Goal: Navigation & Orientation: Find specific page/section

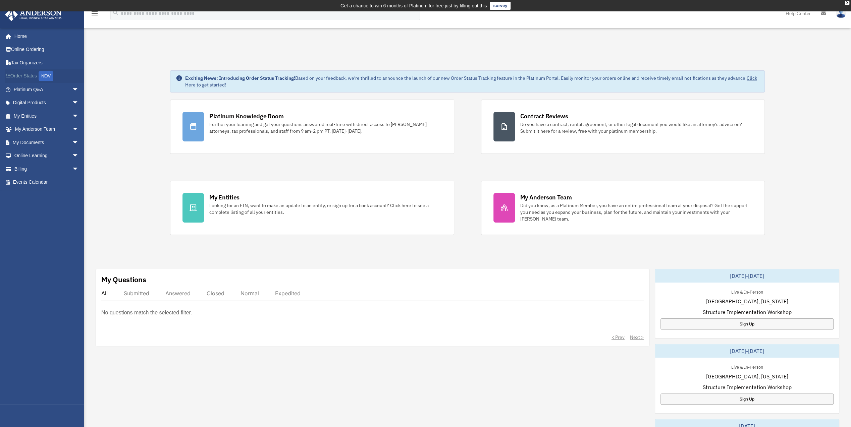
click at [26, 73] on link "Order Status NEW" at bounding box center [47, 76] width 84 height 14
click at [31, 144] on link "My Documents arrow_drop_down" at bounding box center [47, 142] width 84 height 13
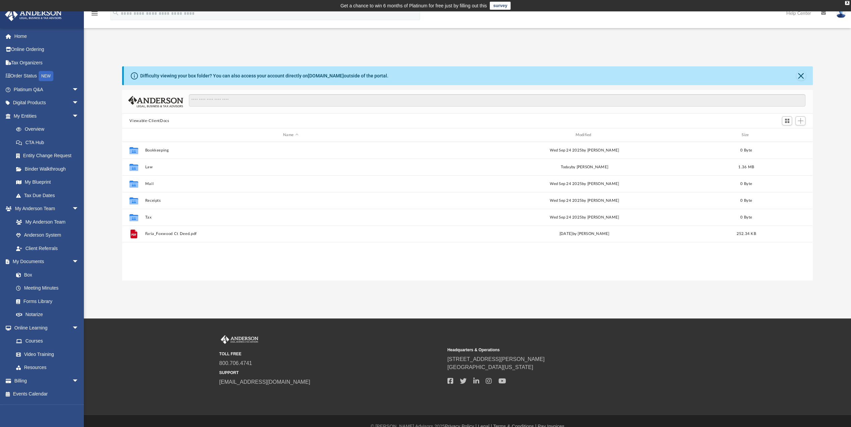
scroll to position [147, 685]
click at [27, 276] on link "Box" at bounding box center [48, 274] width 79 height 13
click at [28, 273] on link "Box" at bounding box center [48, 274] width 79 height 13
click at [32, 223] on link "My Anderson Team" at bounding box center [48, 221] width 79 height 13
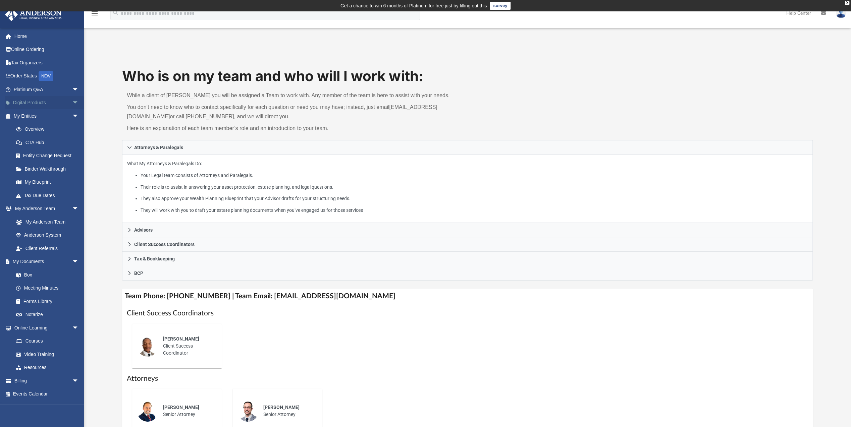
click at [37, 103] on link "Digital Products arrow_drop_down" at bounding box center [47, 102] width 84 height 13
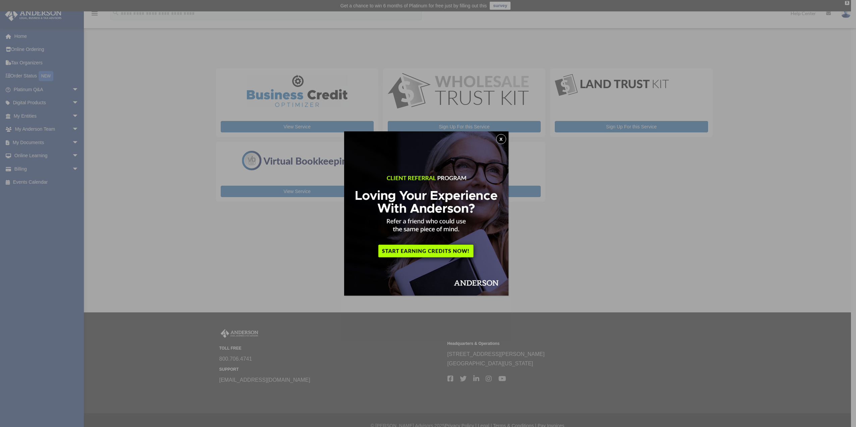
click at [502, 138] on button "x" at bounding box center [501, 139] width 10 height 10
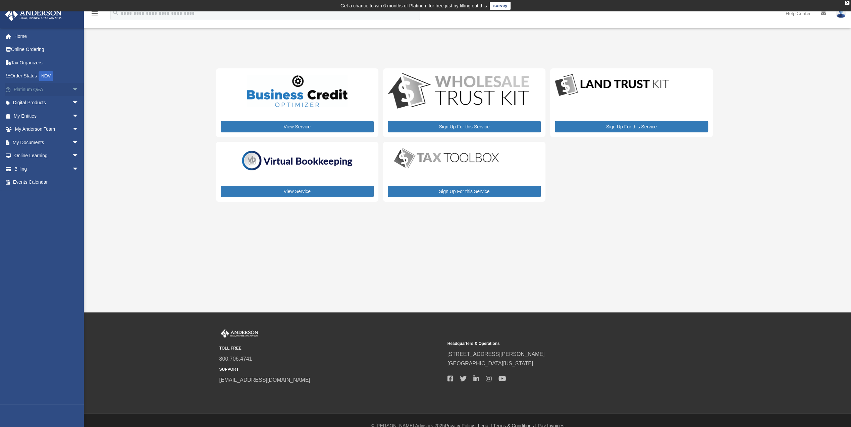
click at [26, 89] on link "Platinum Q&A arrow_drop_down" at bounding box center [47, 89] width 84 height 13
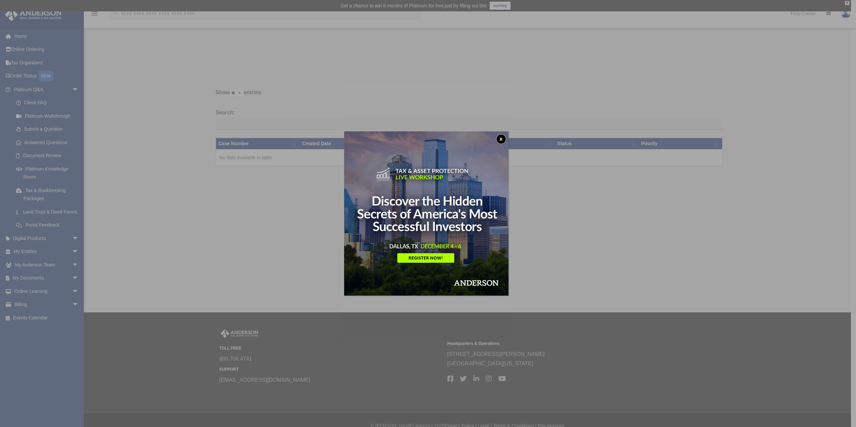
click at [503, 139] on button "x" at bounding box center [501, 139] width 10 height 10
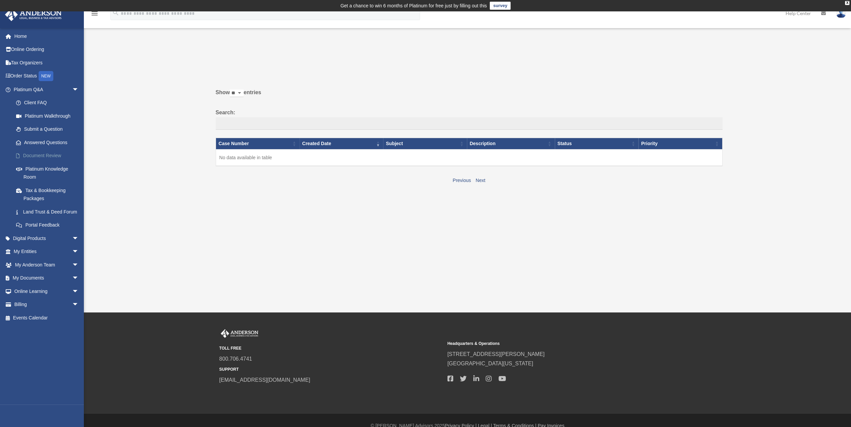
click at [46, 156] on link "Document Review" at bounding box center [48, 155] width 79 height 13
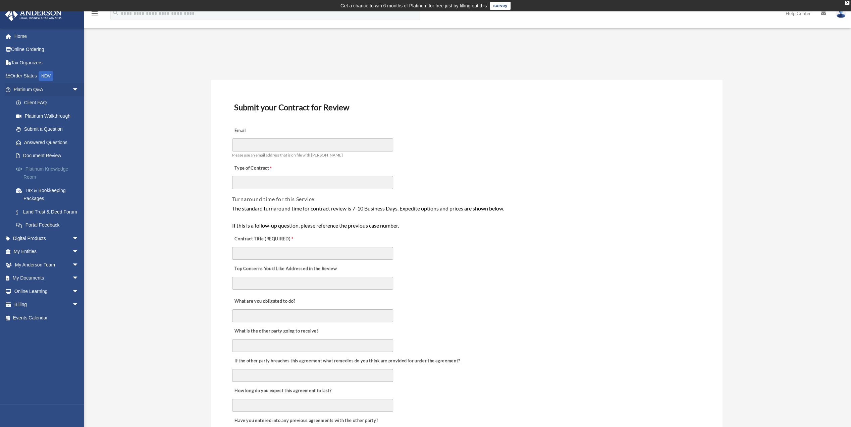
click at [41, 168] on link "Platinum Knowledge Room" at bounding box center [48, 172] width 79 height 21
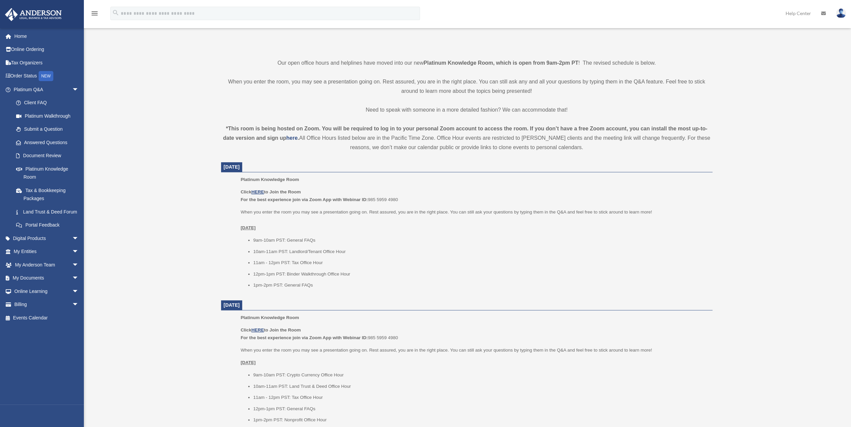
scroll to position [156, 0]
click at [53, 191] on link "Tax & Bookkeeping Packages" at bounding box center [48, 194] width 79 height 21
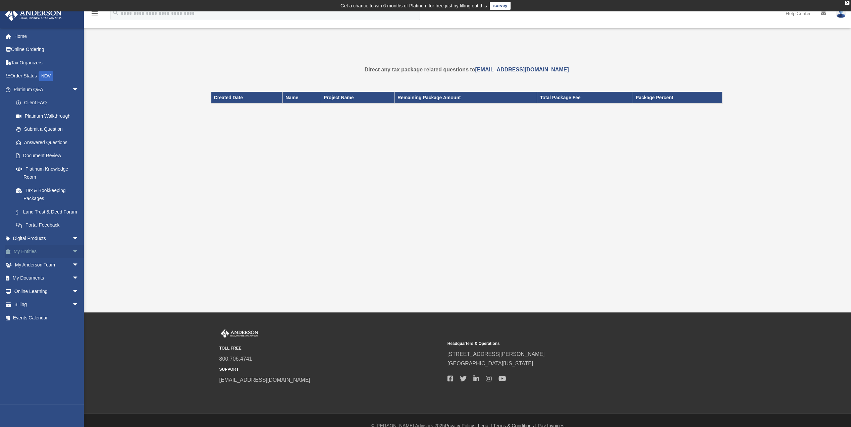
click at [28, 258] on link "My Entities arrow_drop_down" at bounding box center [47, 251] width 84 height 13
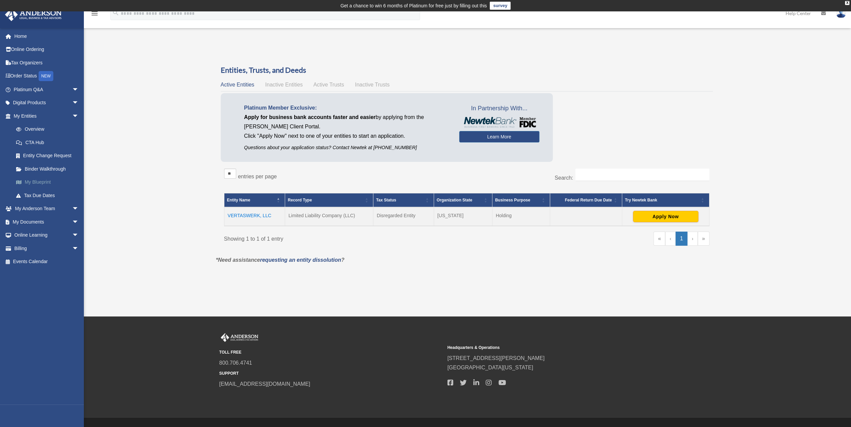
click at [47, 182] on link "My Blueprint" at bounding box center [48, 182] width 79 height 13
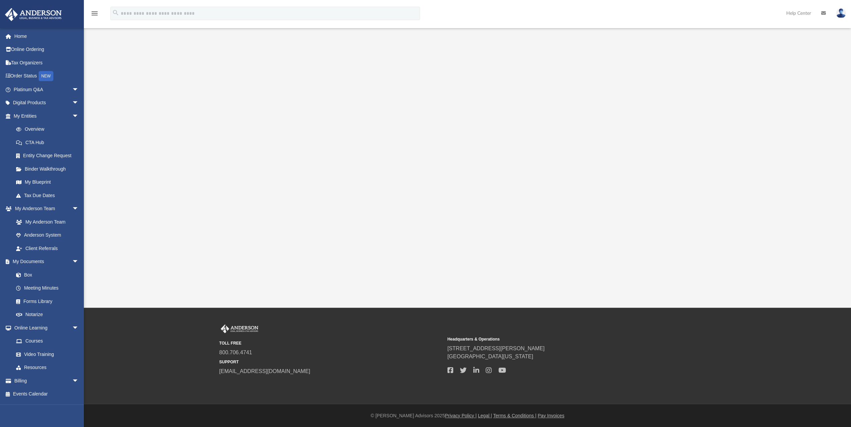
scroll to position [61, 0]
click at [21, 37] on link "Home" at bounding box center [47, 36] width 84 height 13
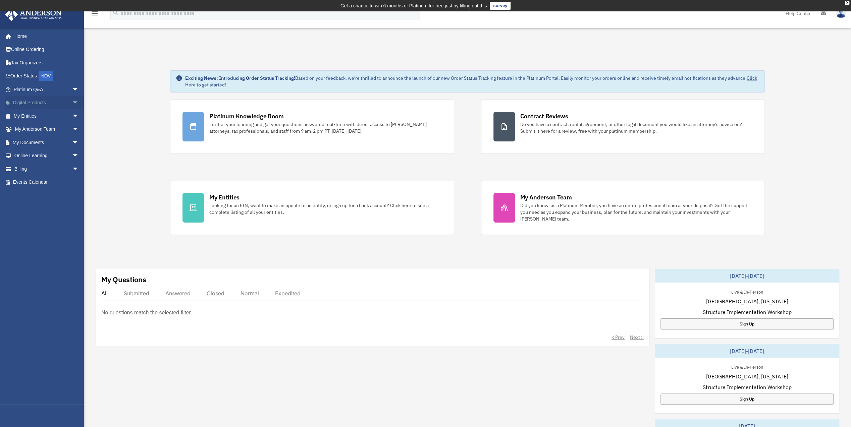
click at [29, 102] on link "Digital Products arrow_drop_down" at bounding box center [47, 102] width 84 height 13
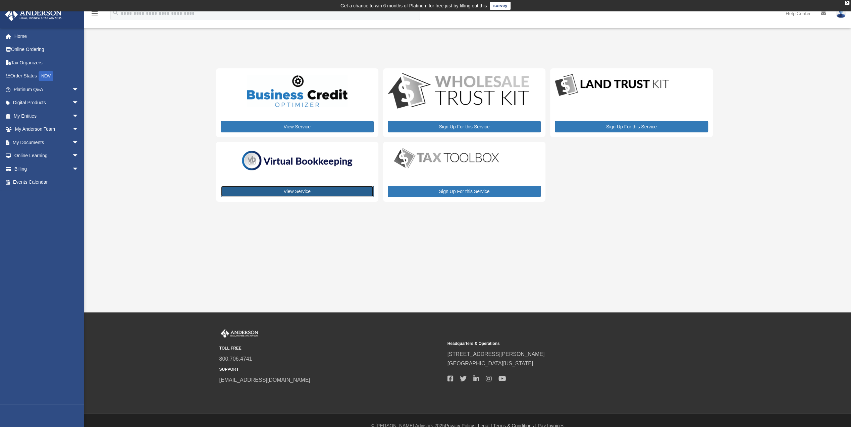
click at [293, 193] on link "View Service" at bounding box center [297, 191] width 153 height 11
click at [293, 187] on link "View Service" at bounding box center [297, 191] width 153 height 11
click at [282, 163] on img at bounding box center [296, 160] width 117 height 25
click at [301, 191] on link "View Service" at bounding box center [297, 191] width 153 height 11
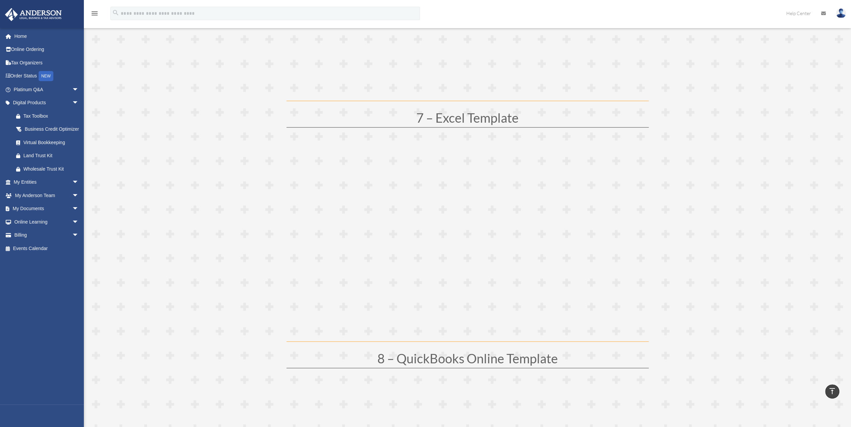
scroll to position [1486, 0]
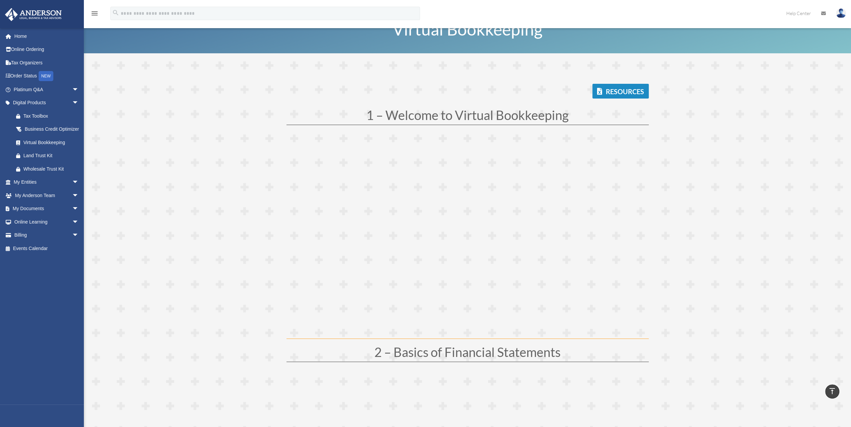
scroll to position [40, 0]
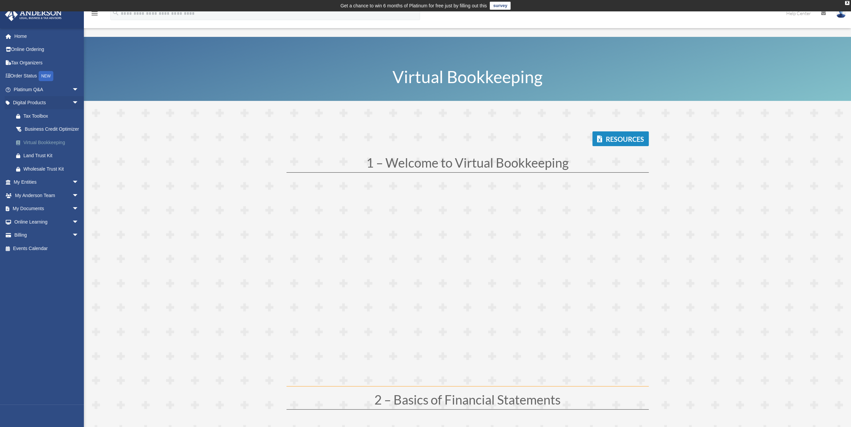
click at [42, 147] on div "Virtual Bookkeeping" at bounding box center [51, 143] width 57 height 8
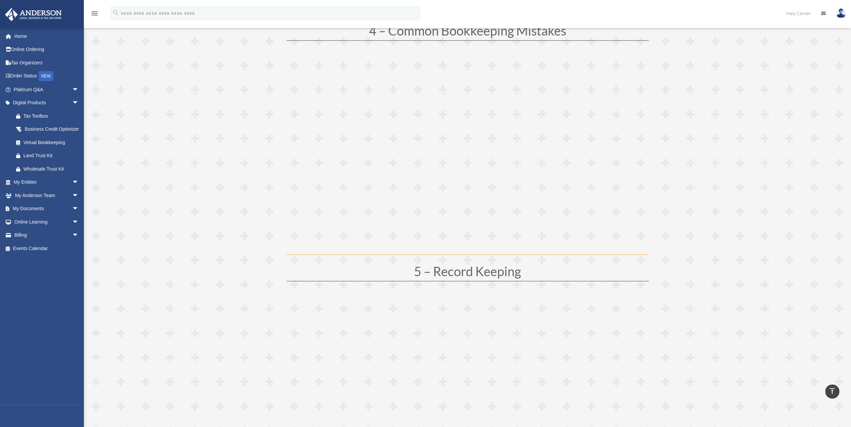
scroll to position [851, 0]
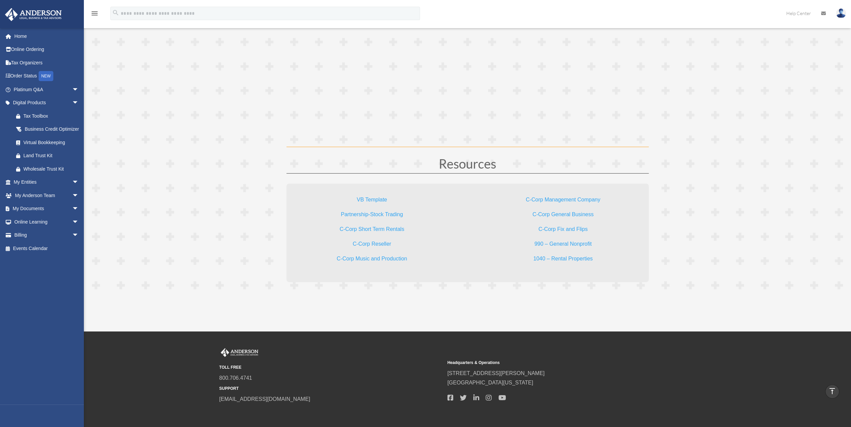
scroll to position [1919, 0]
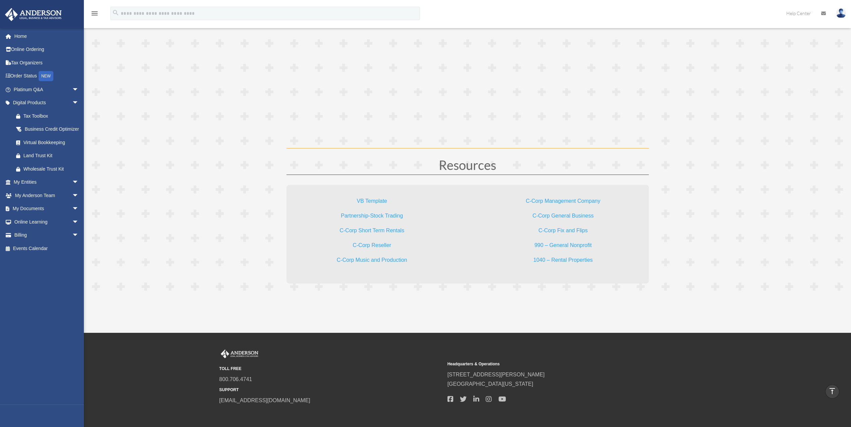
click at [378, 199] on link "VB Template" at bounding box center [372, 202] width 30 height 9
click at [35, 216] on link "My Documents arrow_drop_down" at bounding box center [47, 208] width 84 height 13
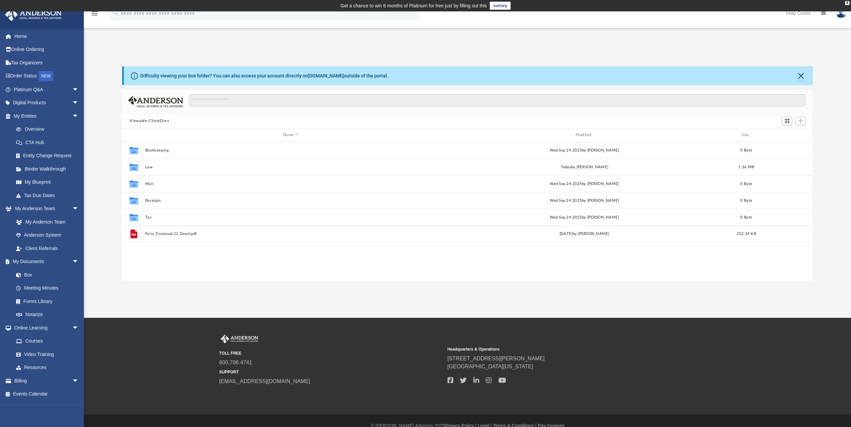
scroll to position [147, 685]
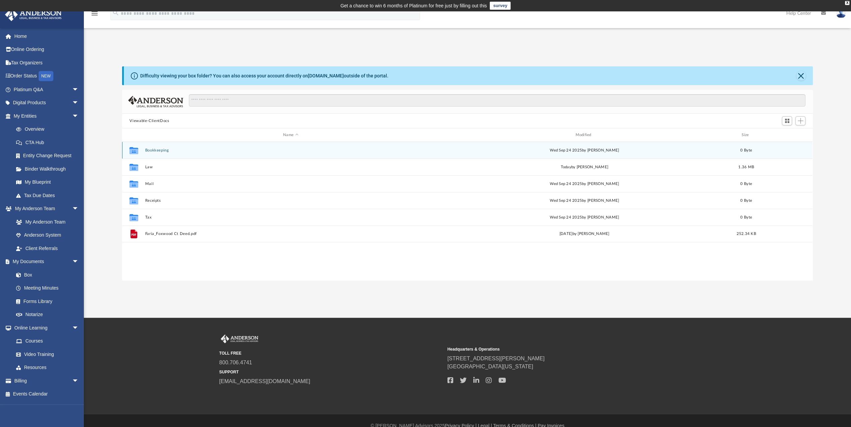
click at [165, 149] on button "Bookkeeping" at bounding box center [290, 150] width 291 height 4
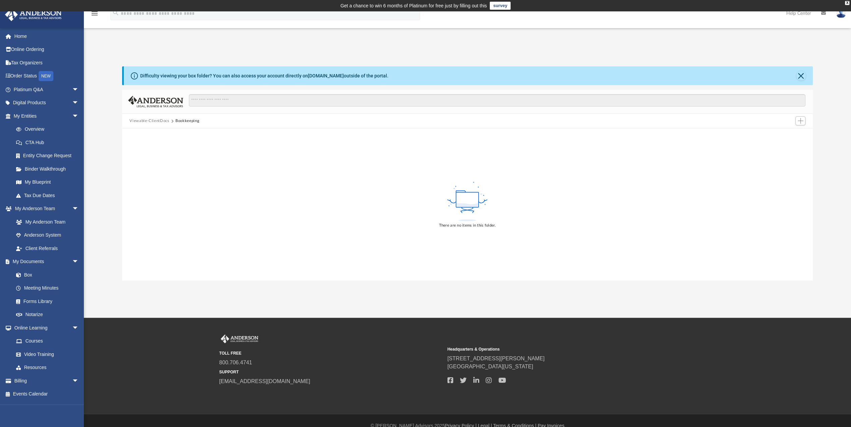
click at [182, 122] on button "Bookkeeping" at bounding box center [187, 121] width 24 height 6
click at [27, 275] on link "Box" at bounding box center [48, 274] width 79 height 13
click at [36, 102] on link "Digital Products arrow_drop_down" at bounding box center [47, 102] width 84 height 13
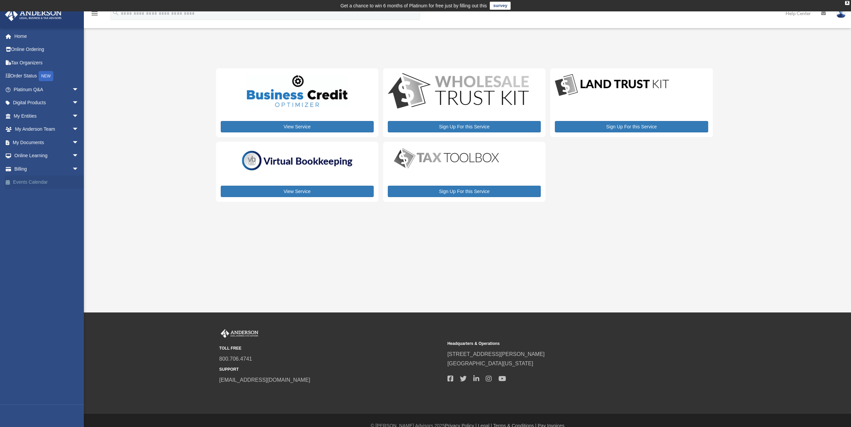
click at [22, 182] on link "Events Calendar" at bounding box center [47, 182] width 84 height 13
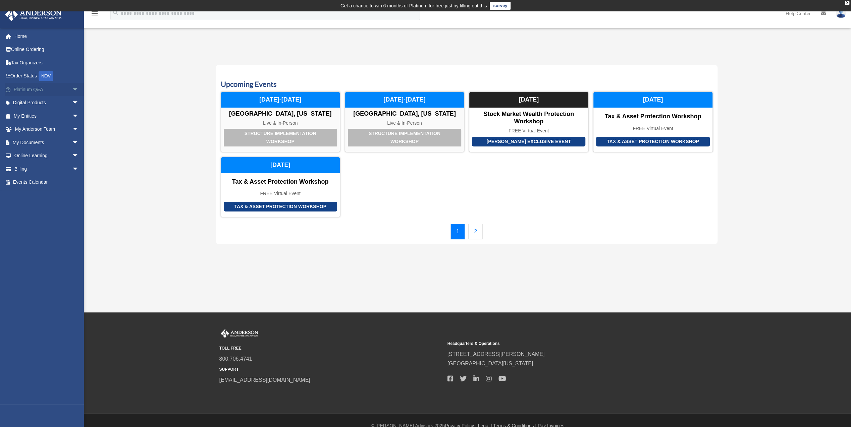
click at [22, 89] on link "Platinum Q&A arrow_drop_down" at bounding box center [47, 89] width 84 height 13
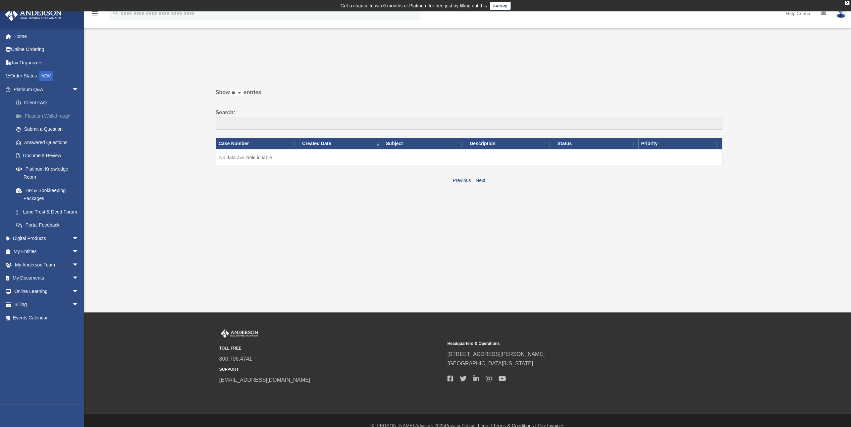
click at [51, 115] on link "Platinum Walkthrough" at bounding box center [48, 115] width 79 height 13
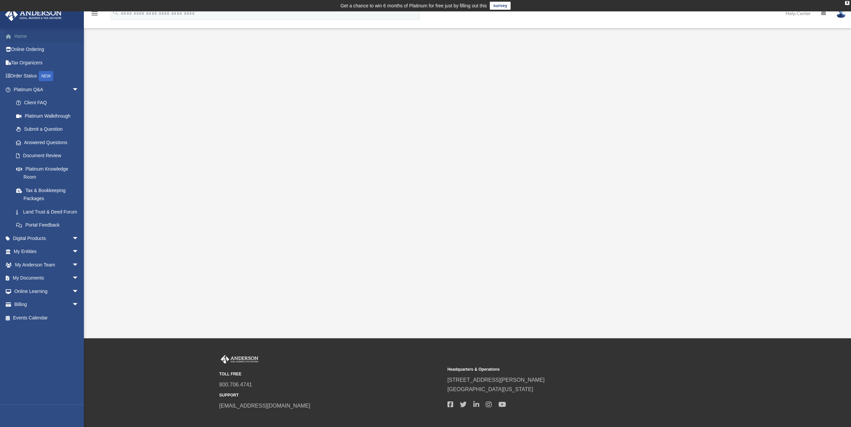
click at [18, 34] on link "Home" at bounding box center [47, 36] width 84 height 13
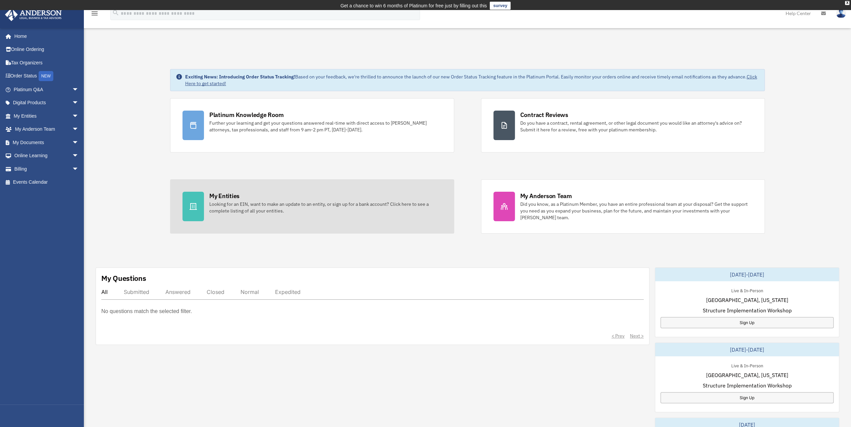
click at [217, 190] on link "My Entities Looking for an EIN, want to make an update to an entity, or sign up…" at bounding box center [312, 206] width 284 height 54
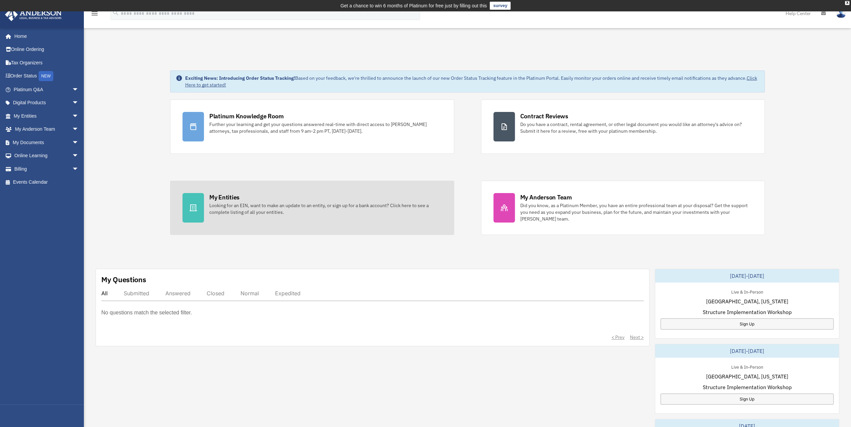
click at [216, 199] on div "My Entities" at bounding box center [224, 197] width 30 height 8
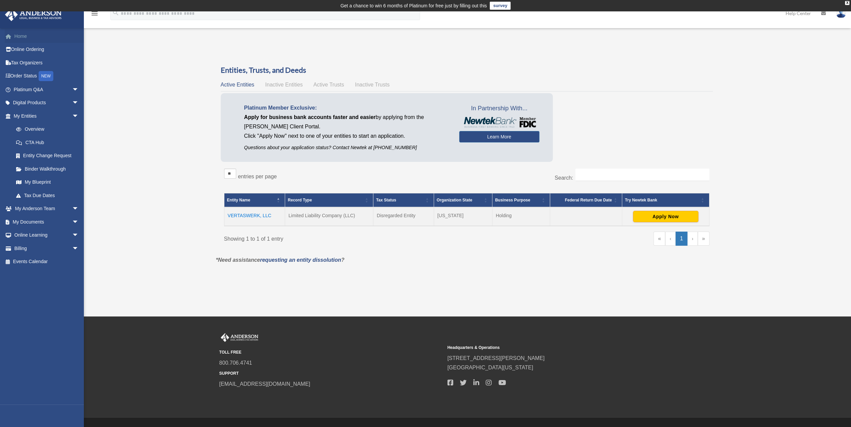
click at [20, 35] on link "Home" at bounding box center [47, 36] width 84 height 13
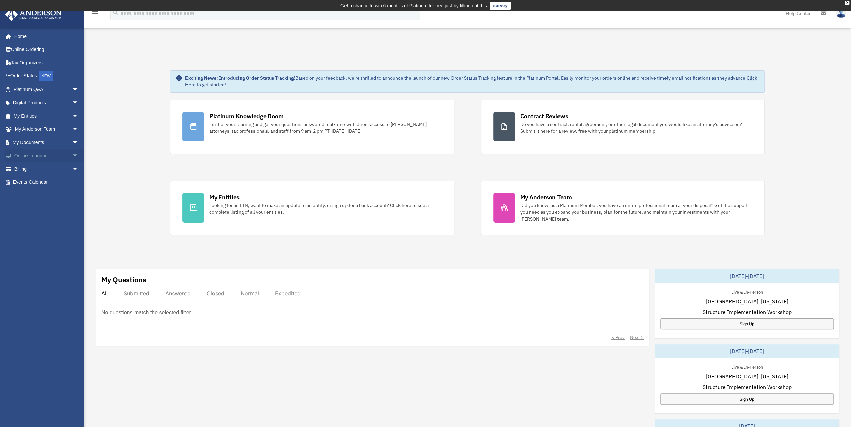
click at [30, 155] on link "Online Learning arrow_drop_down" at bounding box center [47, 155] width 84 height 13
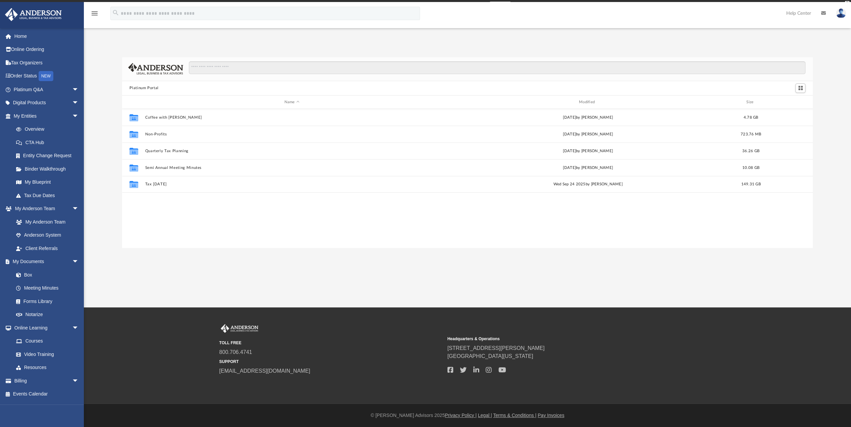
scroll to position [5, 5]
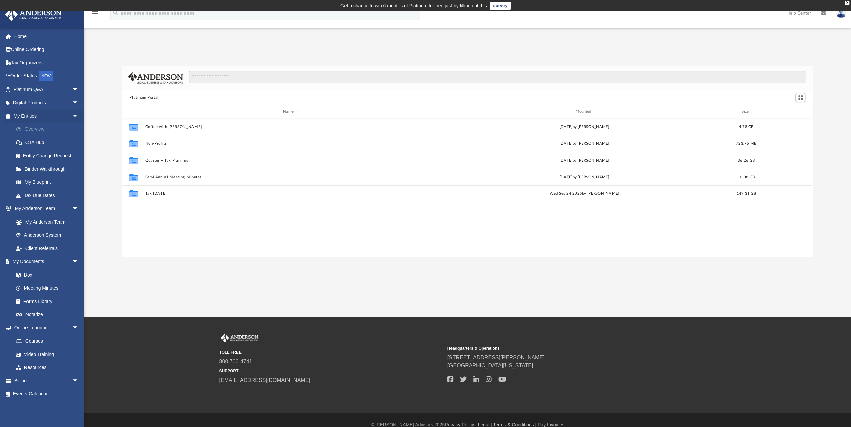
click at [39, 128] on link "Overview" at bounding box center [48, 129] width 79 height 13
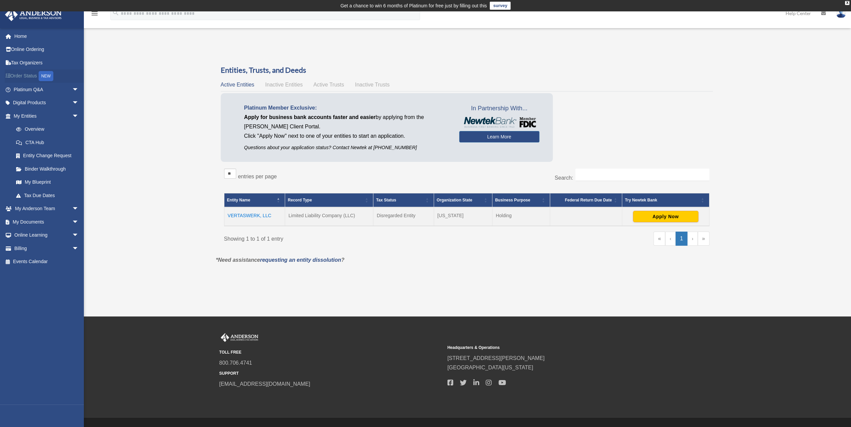
click at [25, 75] on link "Order Status NEW" at bounding box center [47, 76] width 84 height 14
click at [31, 89] on link "Platinum Q&A arrow_drop_down" at bounding box center [47, 89] width 84 height 13
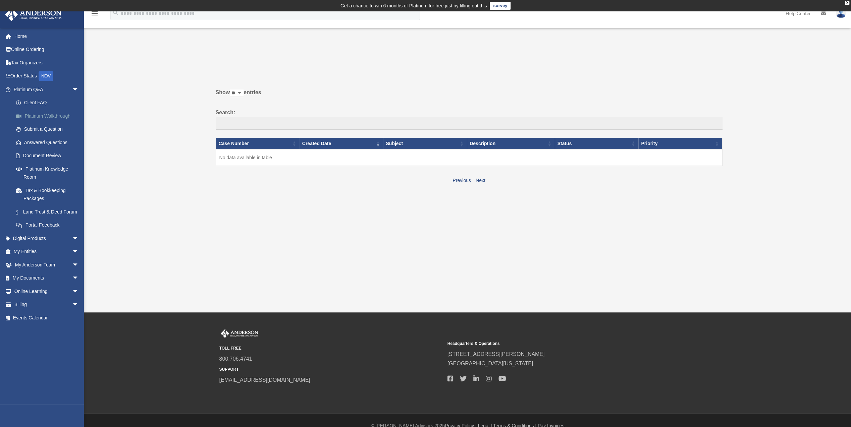
click at [48, 117] on link "Platinum Walkthrough" at bounding box center [48, 115] width 79 height 13
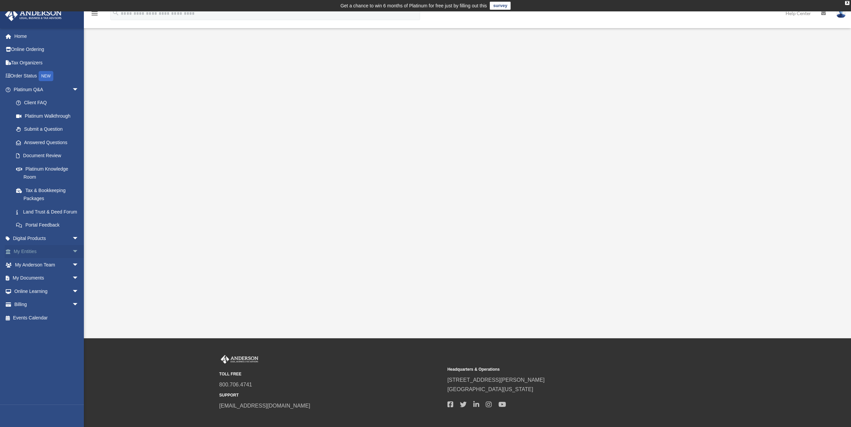
click at [32, 257] on link "My Entities arrow_drop_down" at bounding box center [47, 251] width 84 height 13
click at [72, 258] on span "arrow_drop_down" at bounding box center [78, 252] width 13 height 14
click at [40, 324] on link "My Blueprint" at bounding box center [48, 317] width 79 height 13
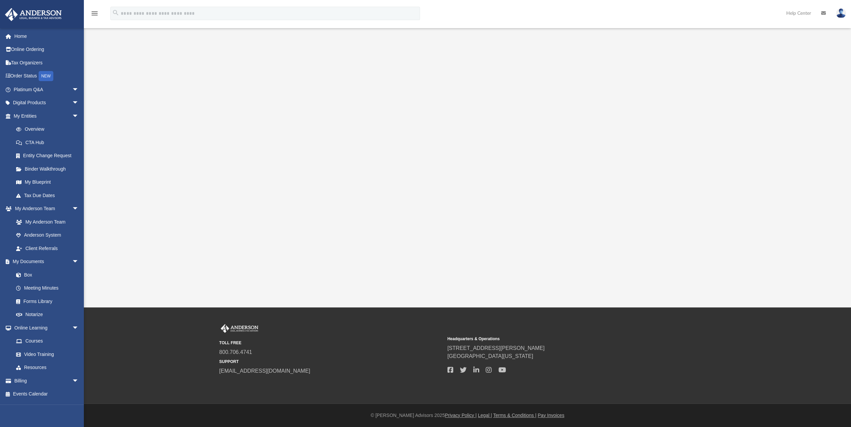
scroll to position [13, 0]
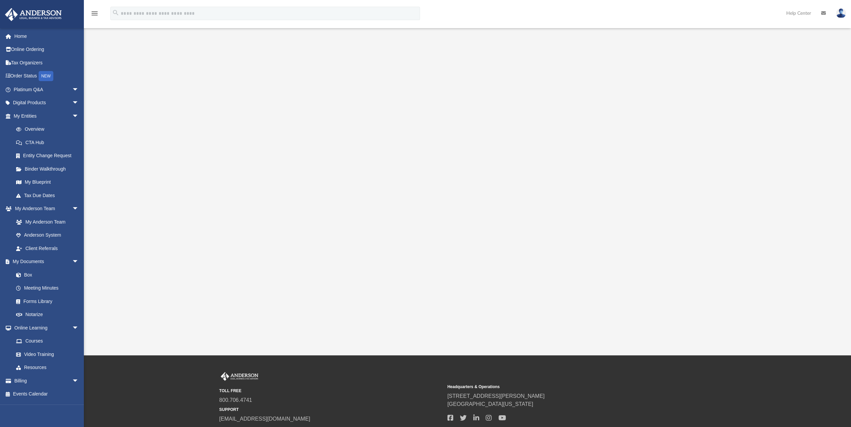
click at [744, 93] on div at bounding box center [467, 187] width 690 height 268
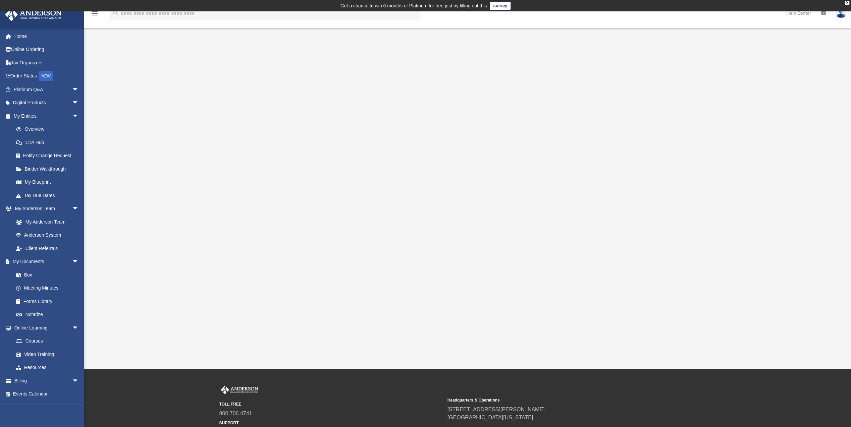
click at [691, 88] on div at bounding box center [467, 200] width 690 height 268
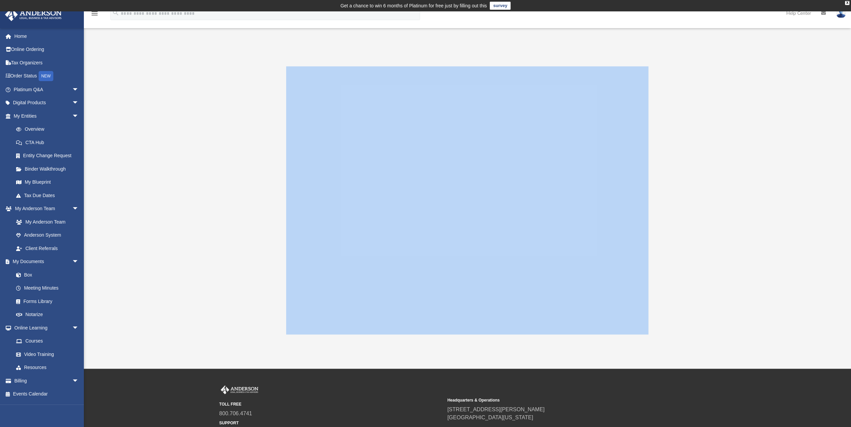
click at [691, 89] on div at bounding box center [467, 200] width 690 height 268
drag, startPoint x: 691, startPoint y: 89, endPoint x: 710, endPoint y: 119, distance: 35.6
click at [710, 119] on div at bounding box center [467, 200] width 690 height 268
click at [716, 171] on div at bounding box center [467, 200] width 690 height 268
click at [778, 218] on div at bounding box center [467, 200] width 690 height 268
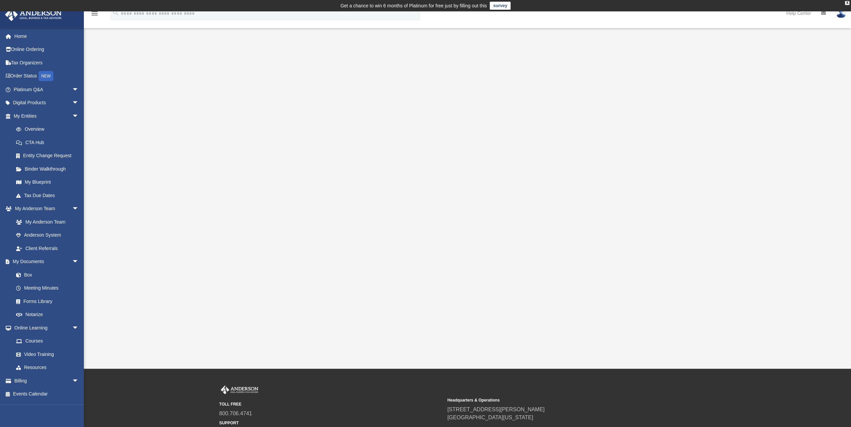
click at [792, 280] on div at bounding box center [467, 200] width 690 height 268
click at [37, 181] on link "My Blueprint" at bounding box center [48, 182] width 79 height 13
click at [22, 35] on link "Home" at bounding box center [47, 36] width 84 height 13
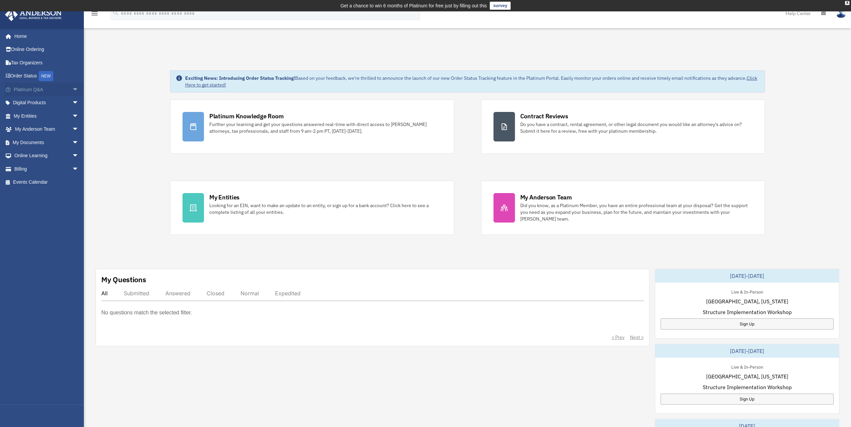
click at [27, 89] on link "Platinum Q&A arrow_drop_down" at bounding box center [47, 89] width 84 height 13
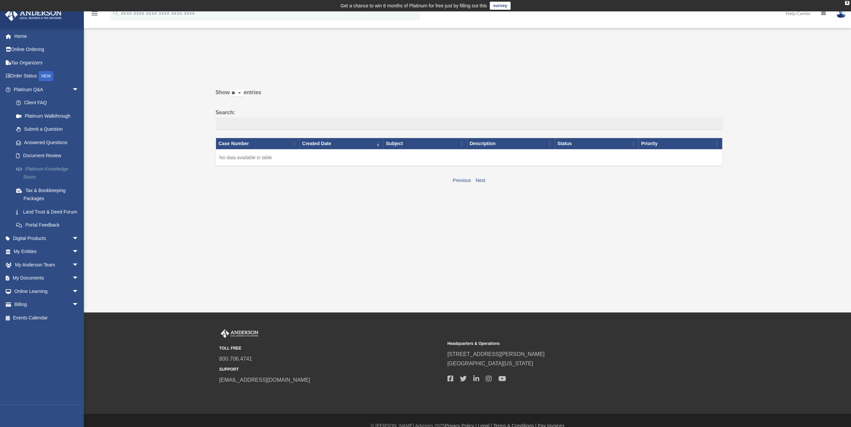
click at [64, 170] on link "Platinum Knowledge Room" at bounding box center [48, 172] width 79 height 21
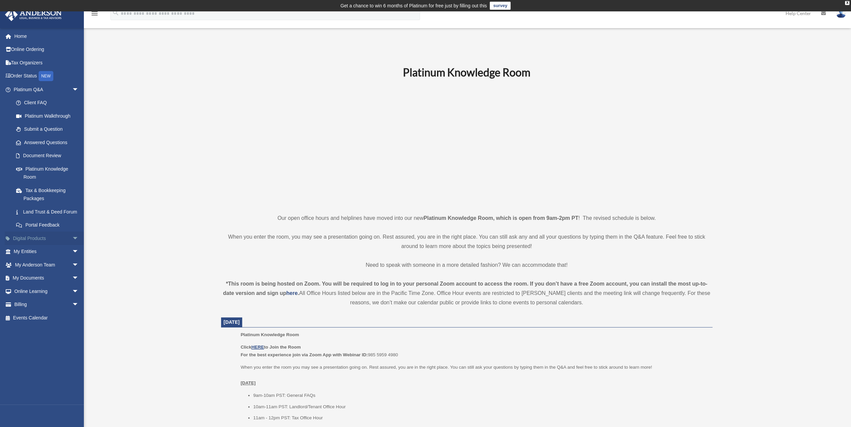
click at [72, 246] on span "arrow_drop_down" at bounding box center [78, 239] width 13 height 14
click at [34, 365] on link "Online Learning arrow_drop_down" at bounding box center [47, 357] width 84 height 13
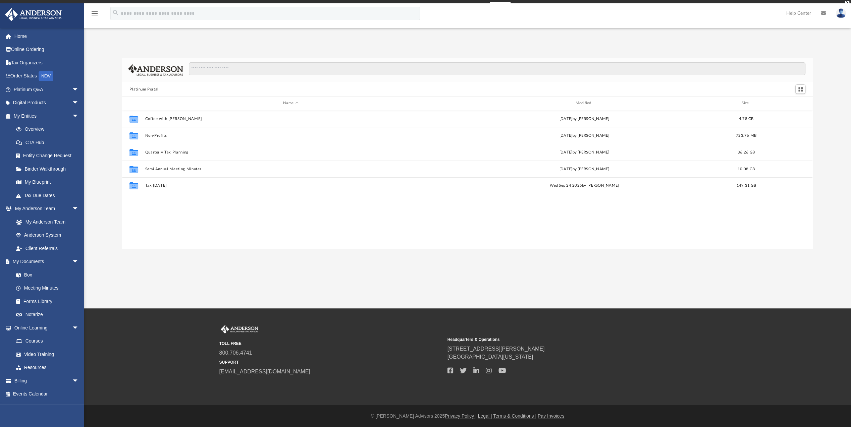
scroll to position [147, 685]
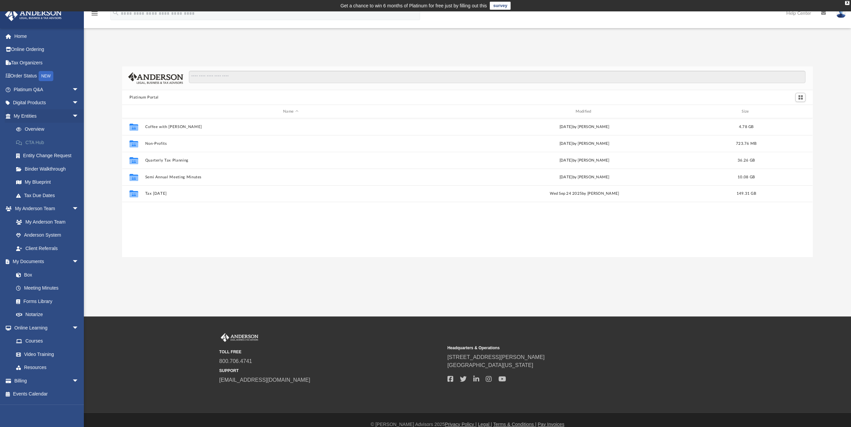
click at [40, 142] on link "CTA Hub" at bounding box center [48, 142] width 79 height 13
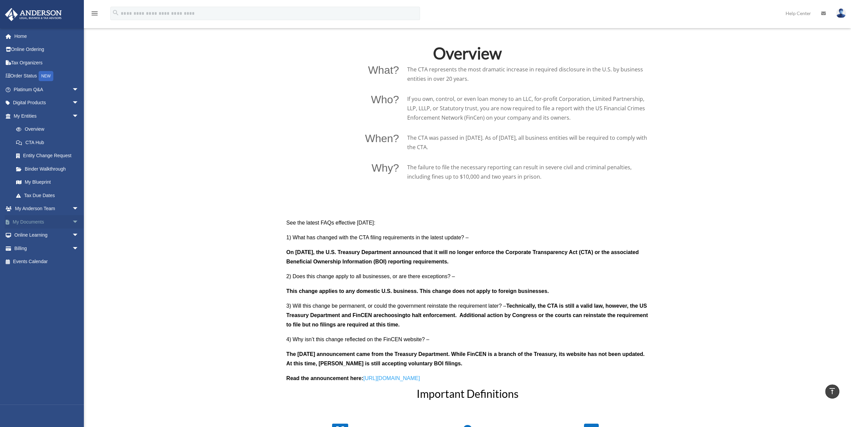
scroll to position [468, 0]
click at [31, 209] on link "My Anderson Team arrow_drop_down" at bounding box center [47, 208] width 84 height 13
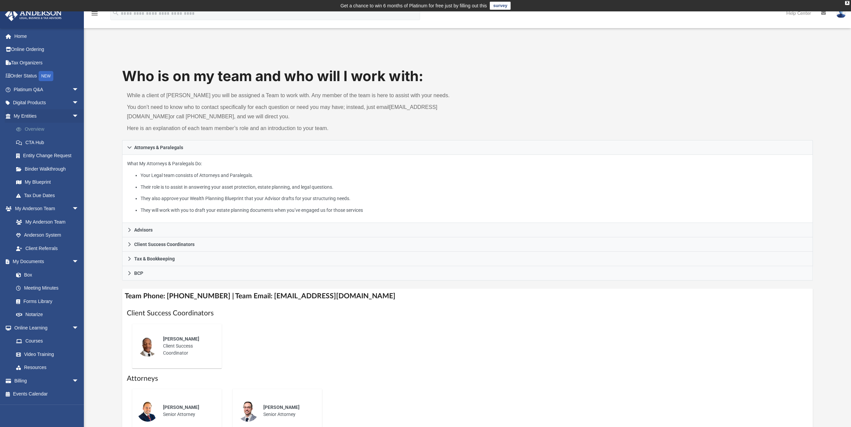
click at [43, 127] on link "Overview" at bounding box center [48, 129] width 79 height 13
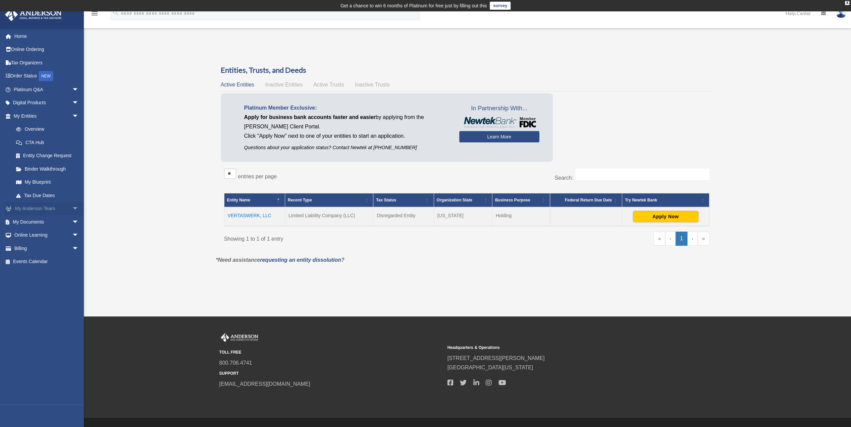
click at [72, 209] on span "arrow_drop_down" at bounding box center [78, 209] width 13 height 14
click at [54, 235] on link "Anderson System" at bounding box center [48, 235] width 79 height 13
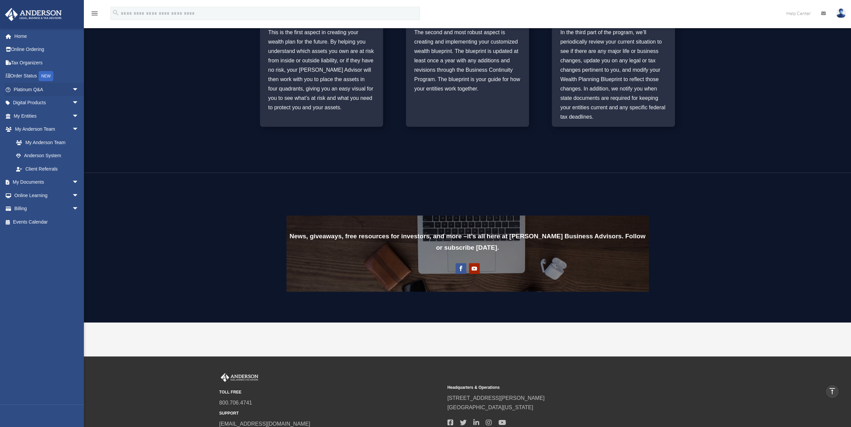
scroll to position [437, 0]
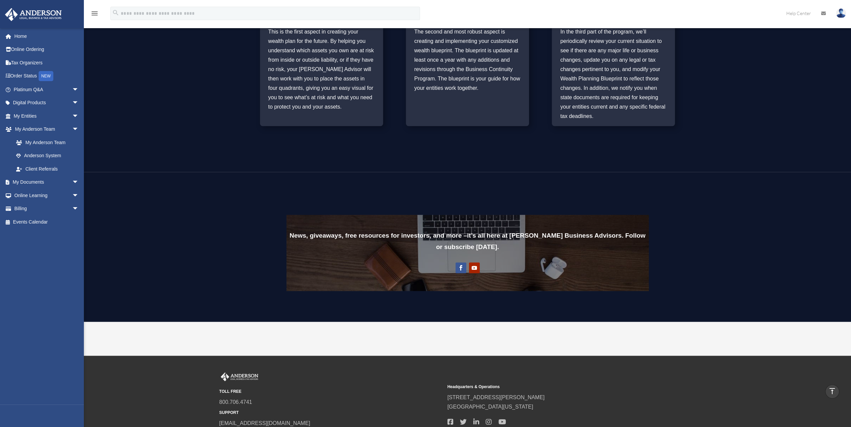
click at [93, 13] on icon "menu" at bounding box center [95, 13] width 8 height 8
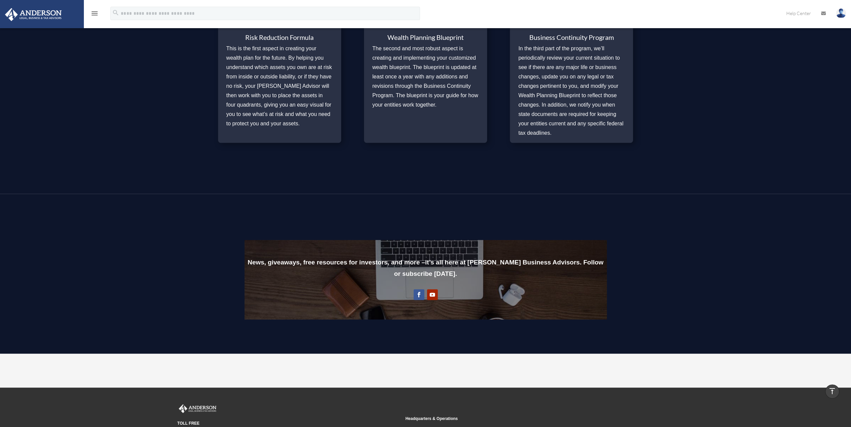
click at [94, 14] on icon "menu" at bounding box center [95, 13] width 8 height 8
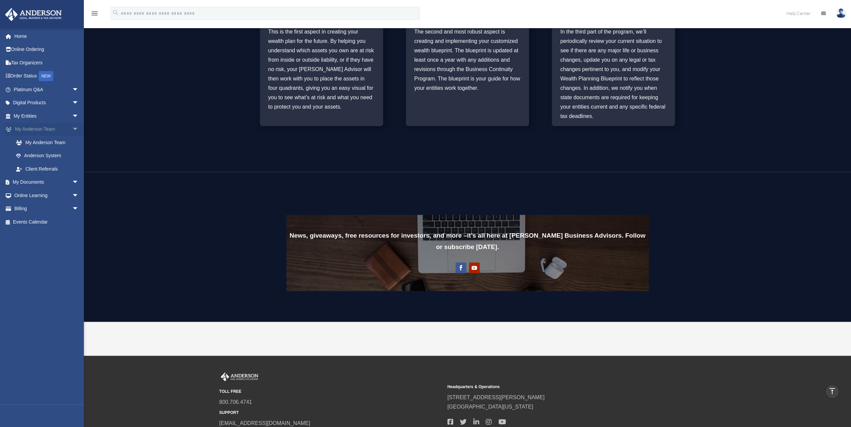
click at [48, 130] on link "My Anderson Team arrow_drop_down" at bounding box center [47, 129] width 84 height 13
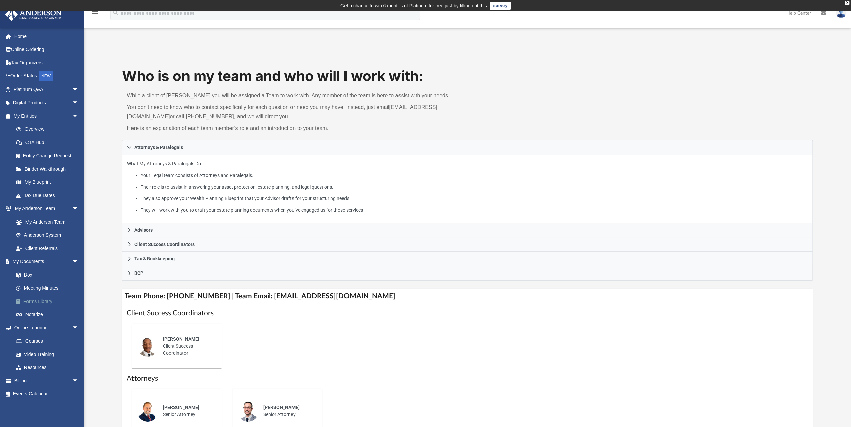
click at [41, 300] on link "Forms Library" at bounding box center [48, 301] width 79 height 13
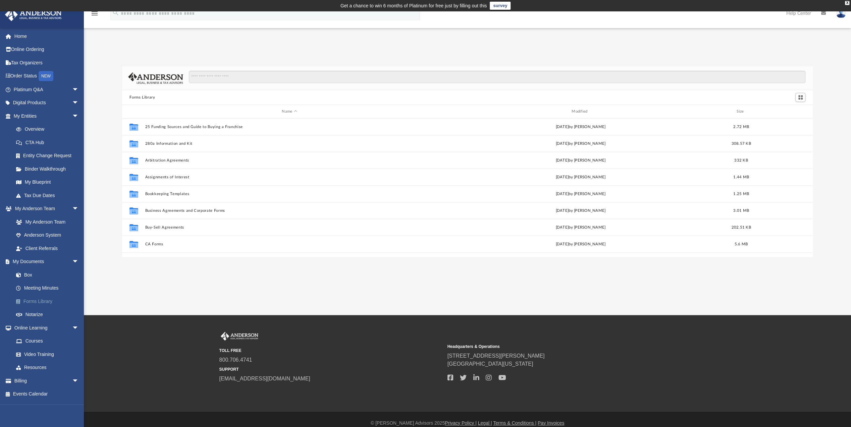
scroll to position [147, 685]
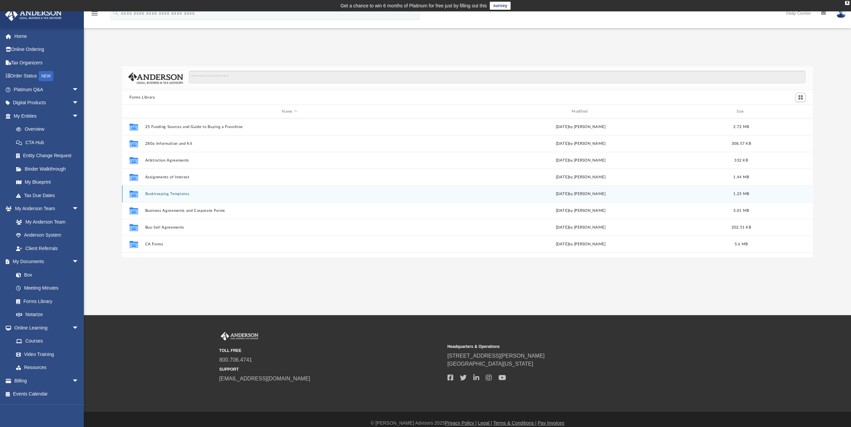
click at [172, 193] on button "Bookkeeping Templates" at bounding box center [289, 194] width 288 height 4
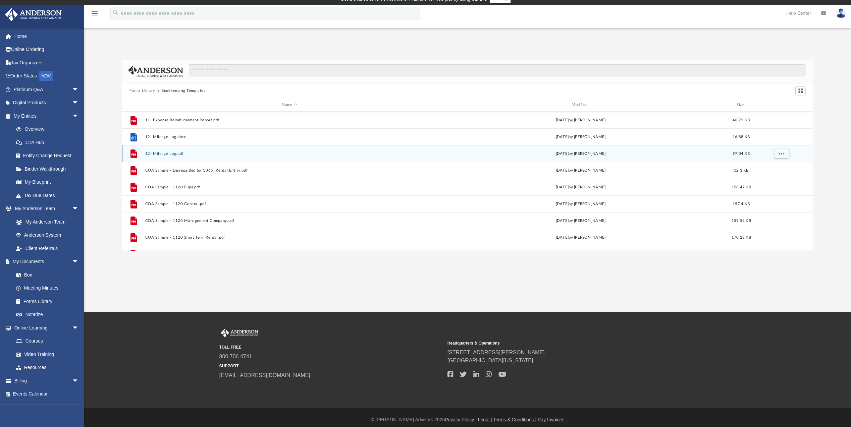
scroll to position [0, 0]
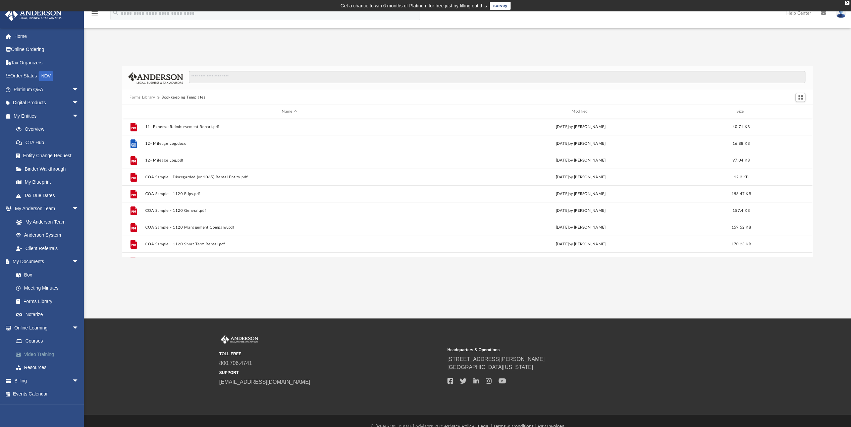
click at [48, 356] on link "Video Training" at bounding box center [48, 354] width 79 height 13
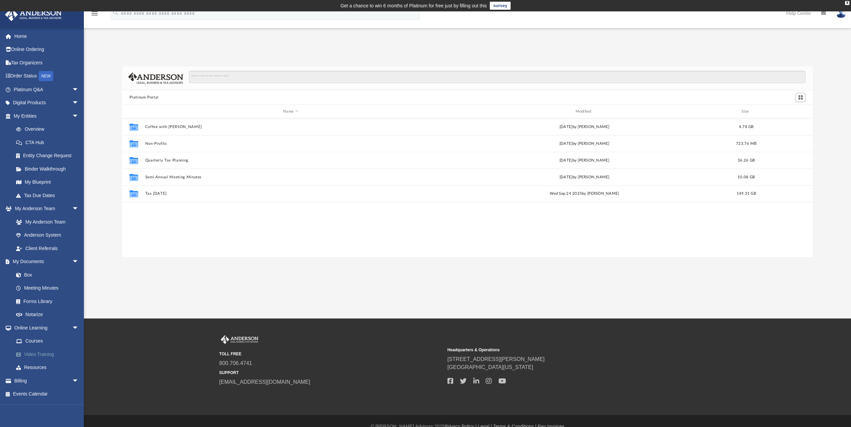
scroll to position [147, 685]
click at [44, 368] on link "Resources" at bounding box center [48, 367] width 79 height 13
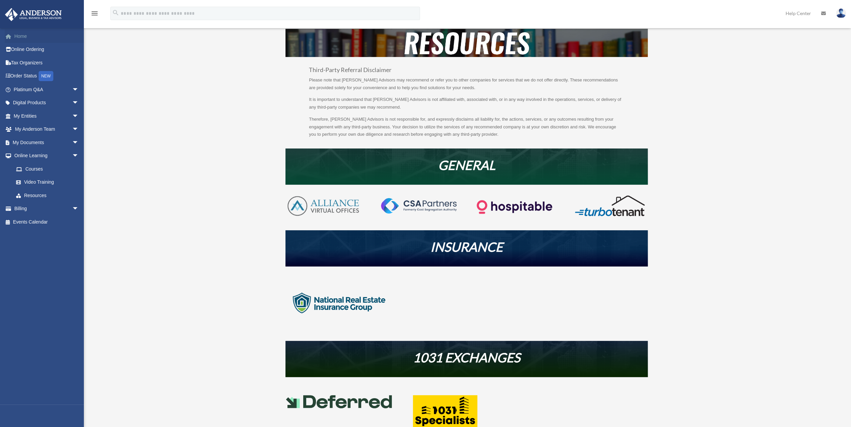
scroll to position [36, 0]
click at [30, 63] on link "Tax Organizers" at bounding box center [47, 62] width 84 height 13
click at [48, 77] on div "NEW" at bounding box center [46, 76] width 15 height 10
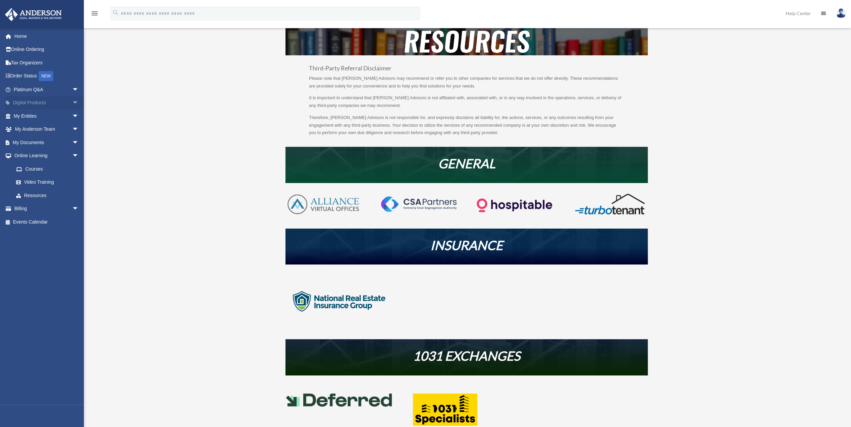
scroll to position [36, 0]
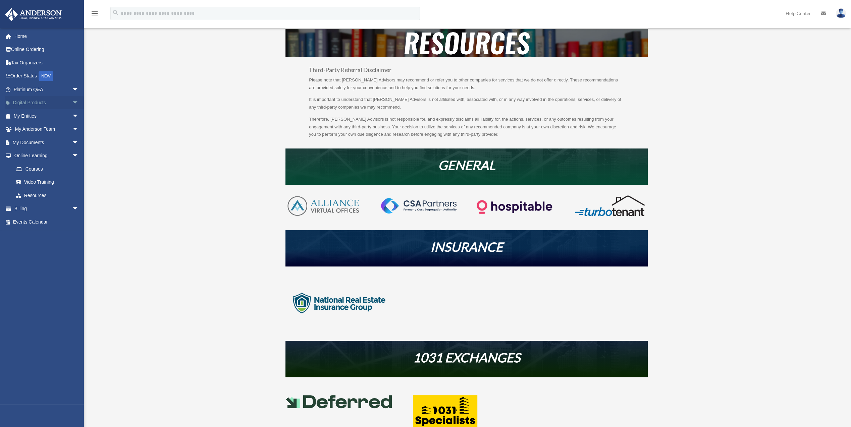
click at [31, 103] on link "Digital Products arrow_drop_down" at bounding box center [47, 102] width 84 height 13
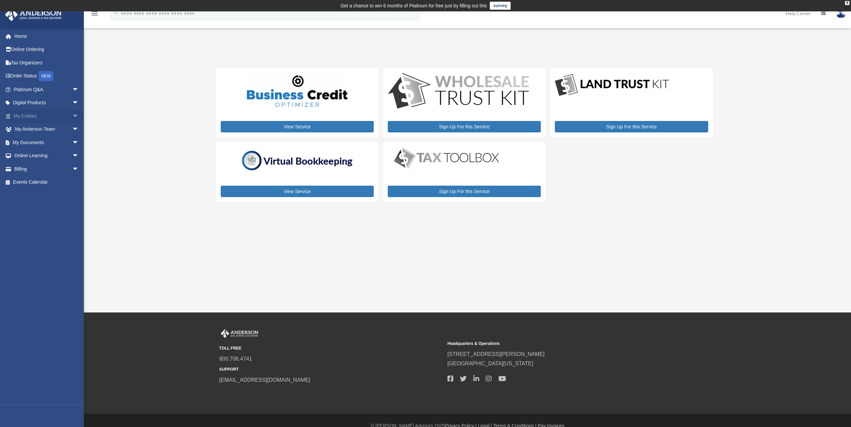
click at [72, 114] on span "arrow_drop_down" at bounding box center [78, 116] width 13 height 14
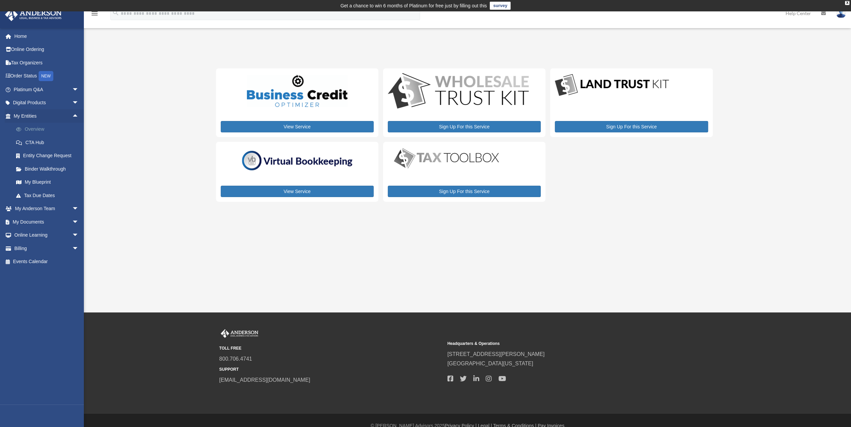
click at [31, 127] on link "Overview" at bounding box center [48, 129] width 79 height 13
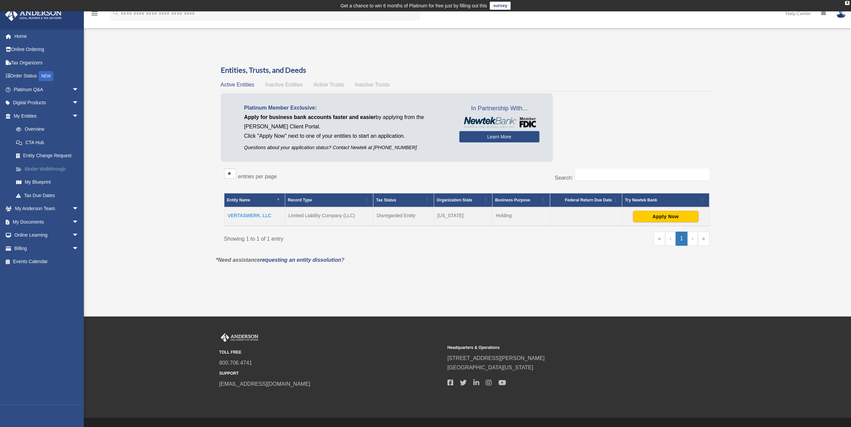
click at [44, 169] on link "Binder Walkthrough" at bounding box center [48, 168] width 79 height 13
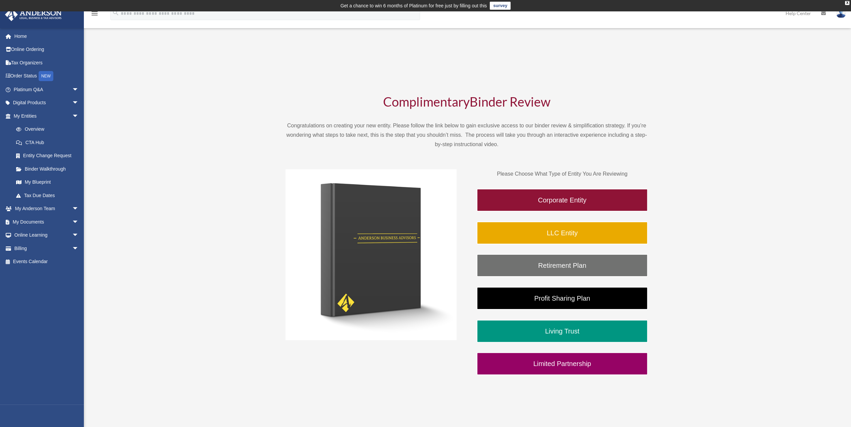
click at [841, 15] on img at bounding box center [841, 13] width 10 height 10
